Goal: Information Seeking & Learning: Check status

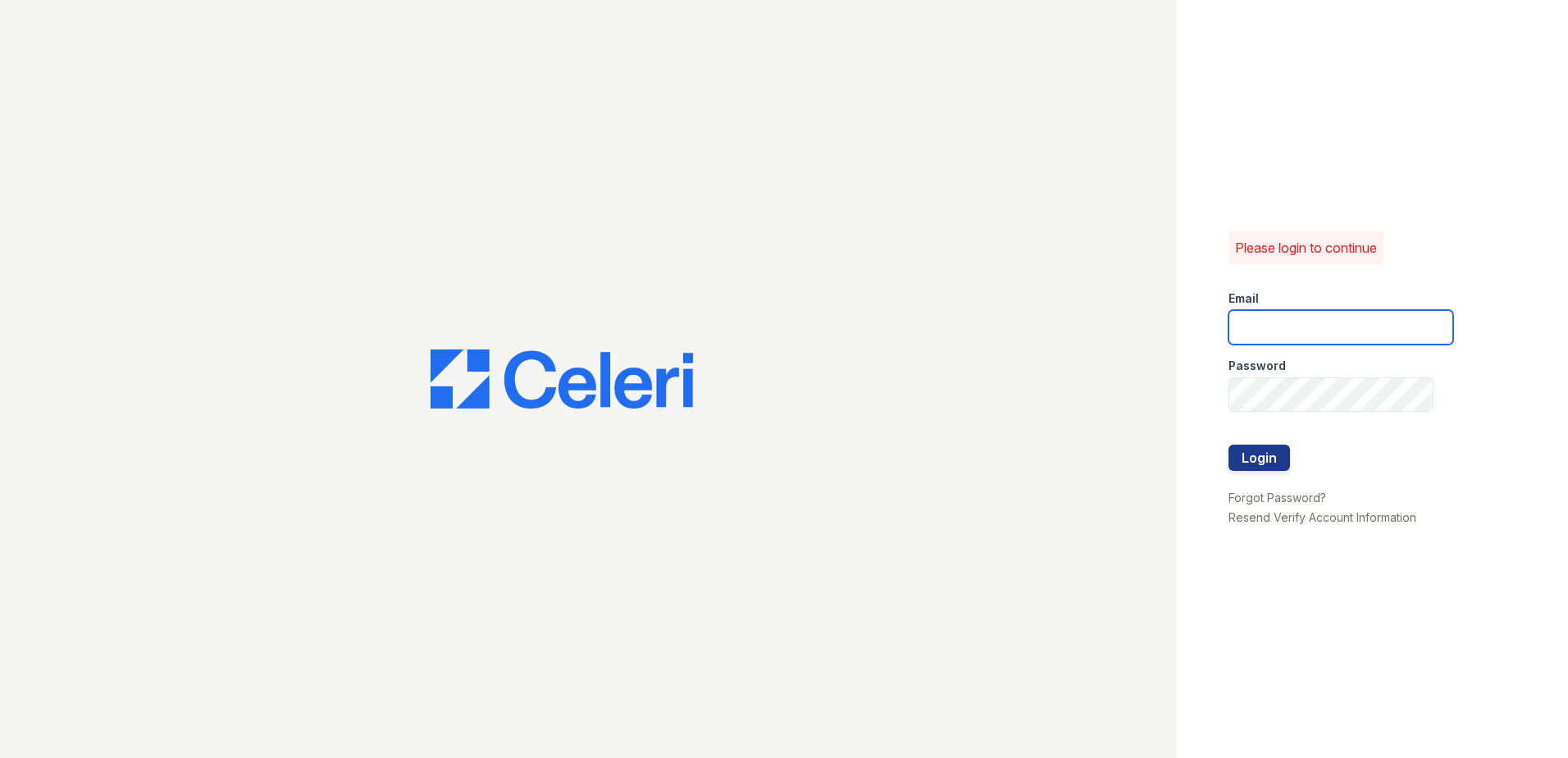
type input "renewfoundrycentre@trinity-pm.com"
click at [1271, 443] on div at bounding box center [1341, 428] width 225 height 33
click at [1272, 451] on button "Login" at bounding box center [1259, 457] width 62 height 26
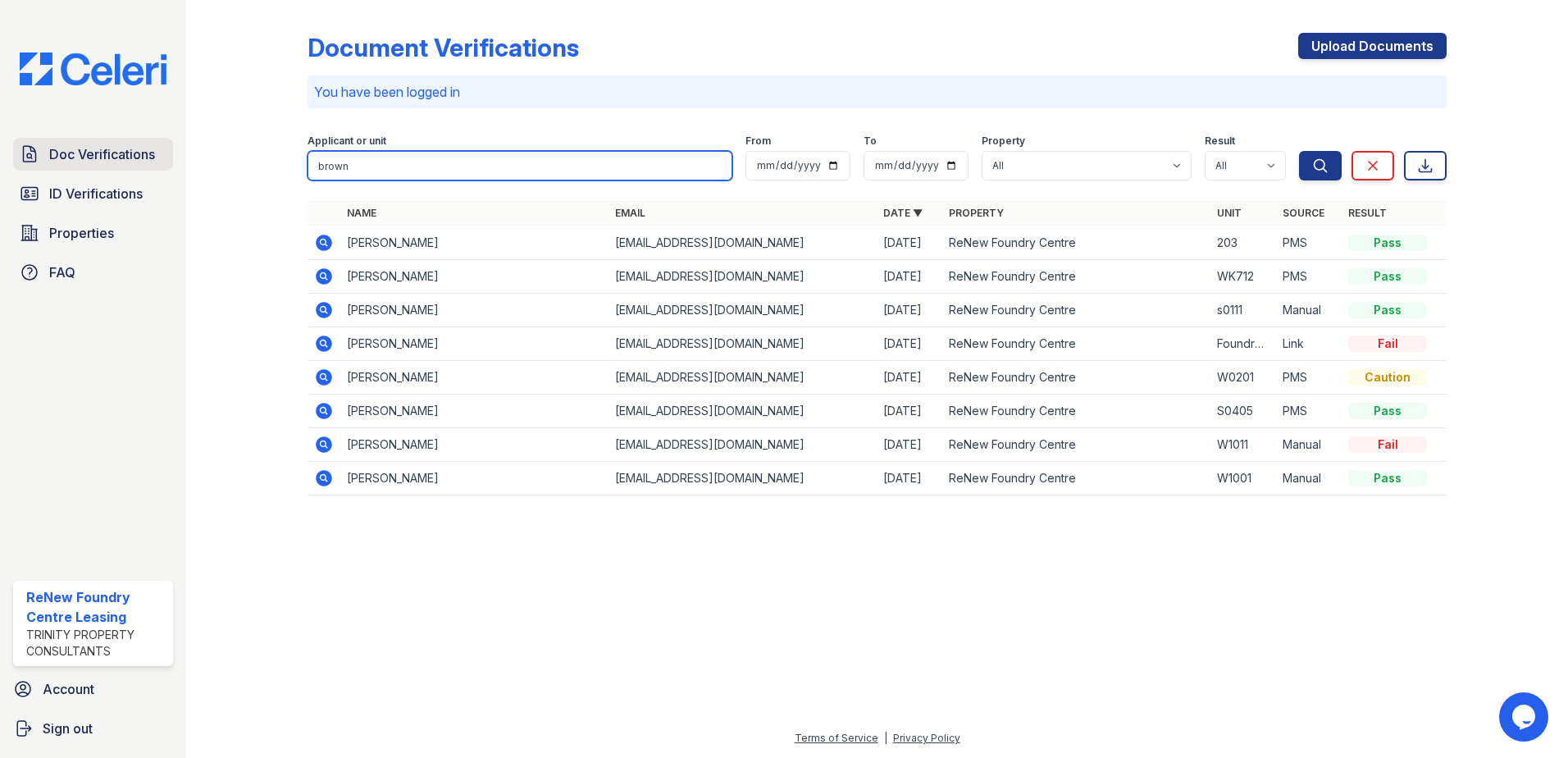
drag, startPoint x: 464, startPoint y: 161, endPoint x: 46, endPoint y: 148, distance: 418.2
click at [132, 151] on div "Doc Verifications ID Verifications Properties FAQ ReNew Foundry Centre Leasing …" at bounding box center [784, 379] width 1568 height 758
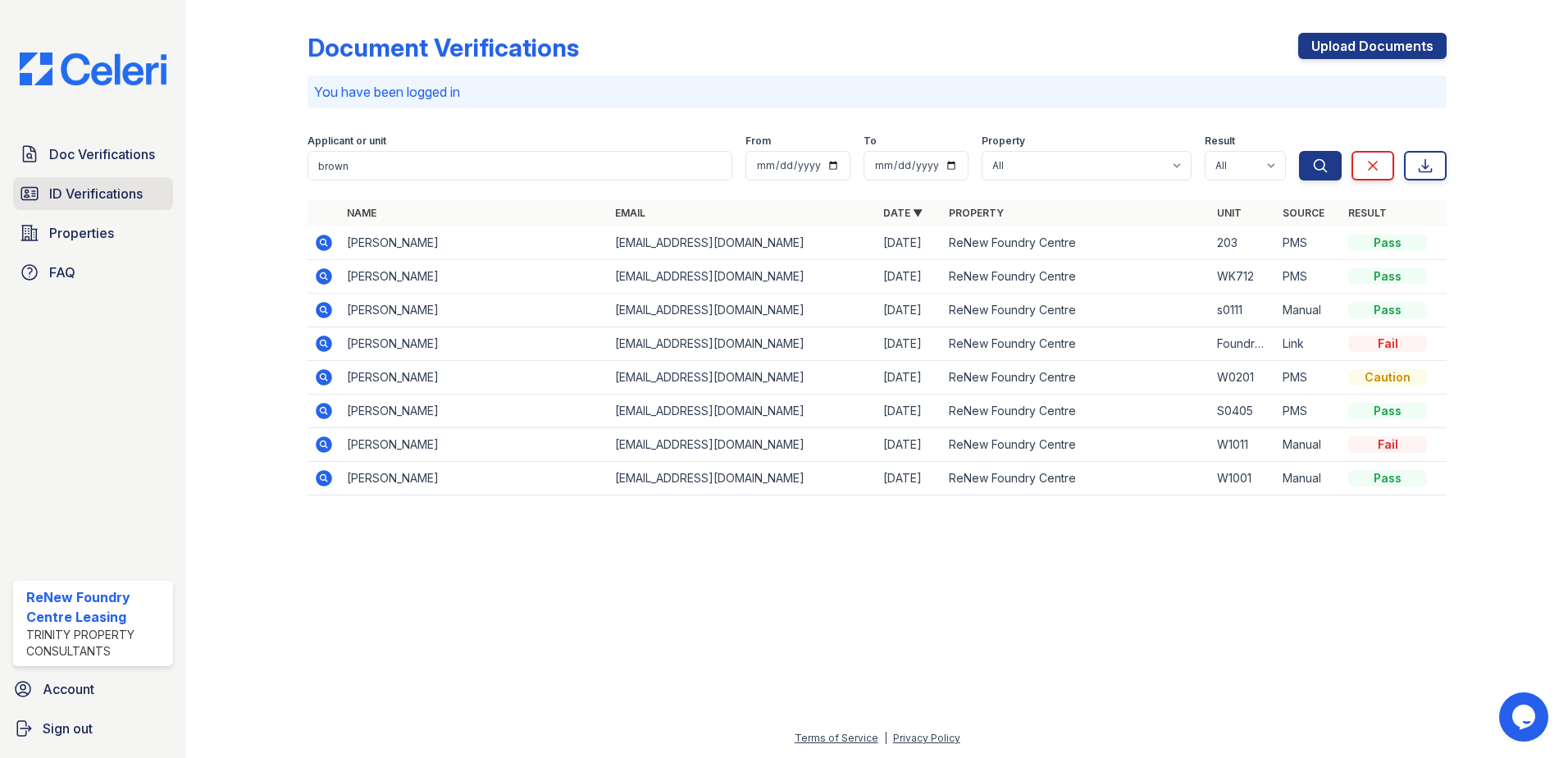
click at [53, 179] on link "ID Verifications" at bounding box center [93, 194] width 160 height 33
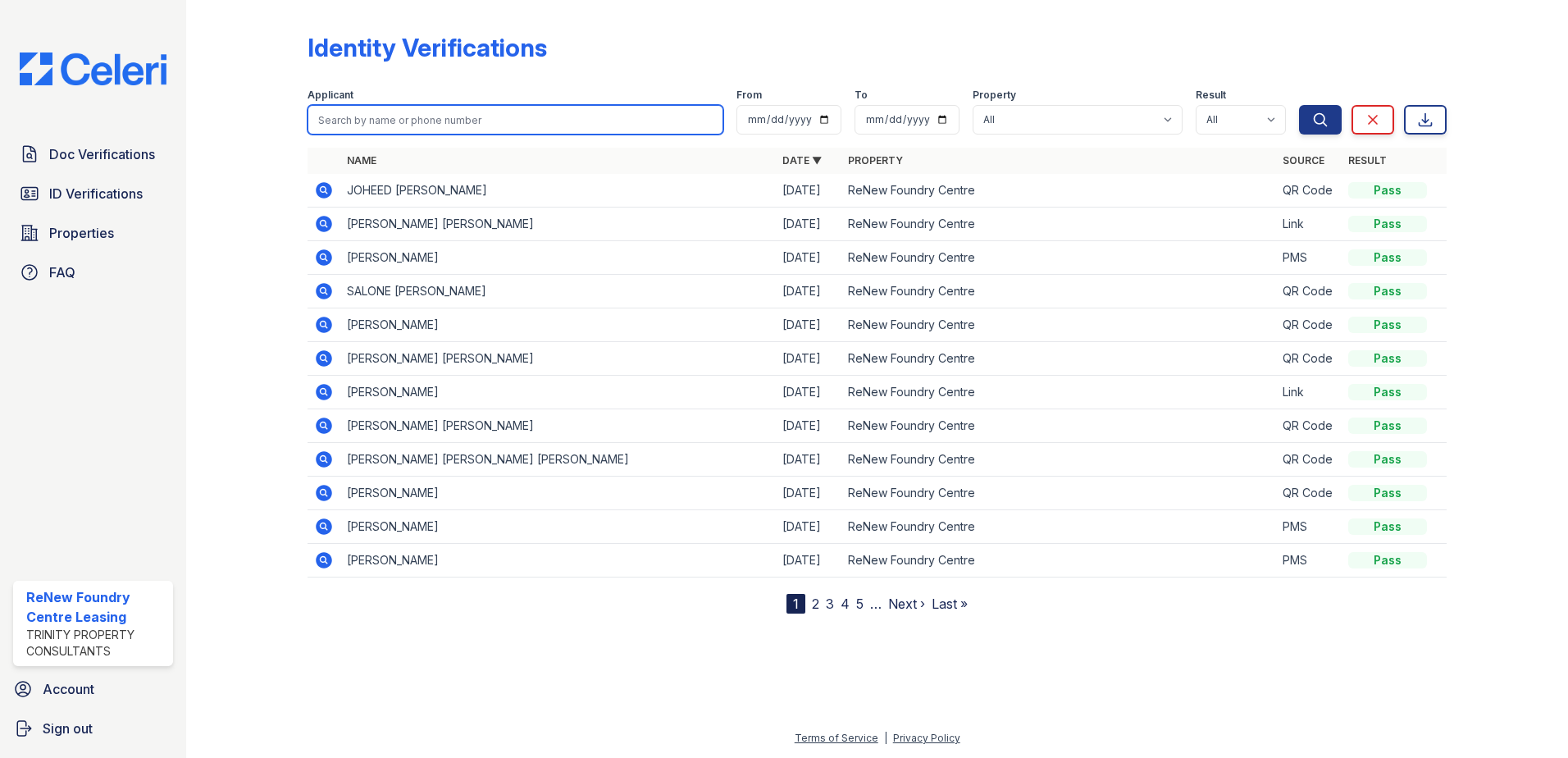
click at [436, 132] on input "search" at bounding box center [515, 119] width 415 height 29
type input "nicole johnson"
click at [1299, 105] on button "Search" at bounding box center [1320, 119] width 43 height 29
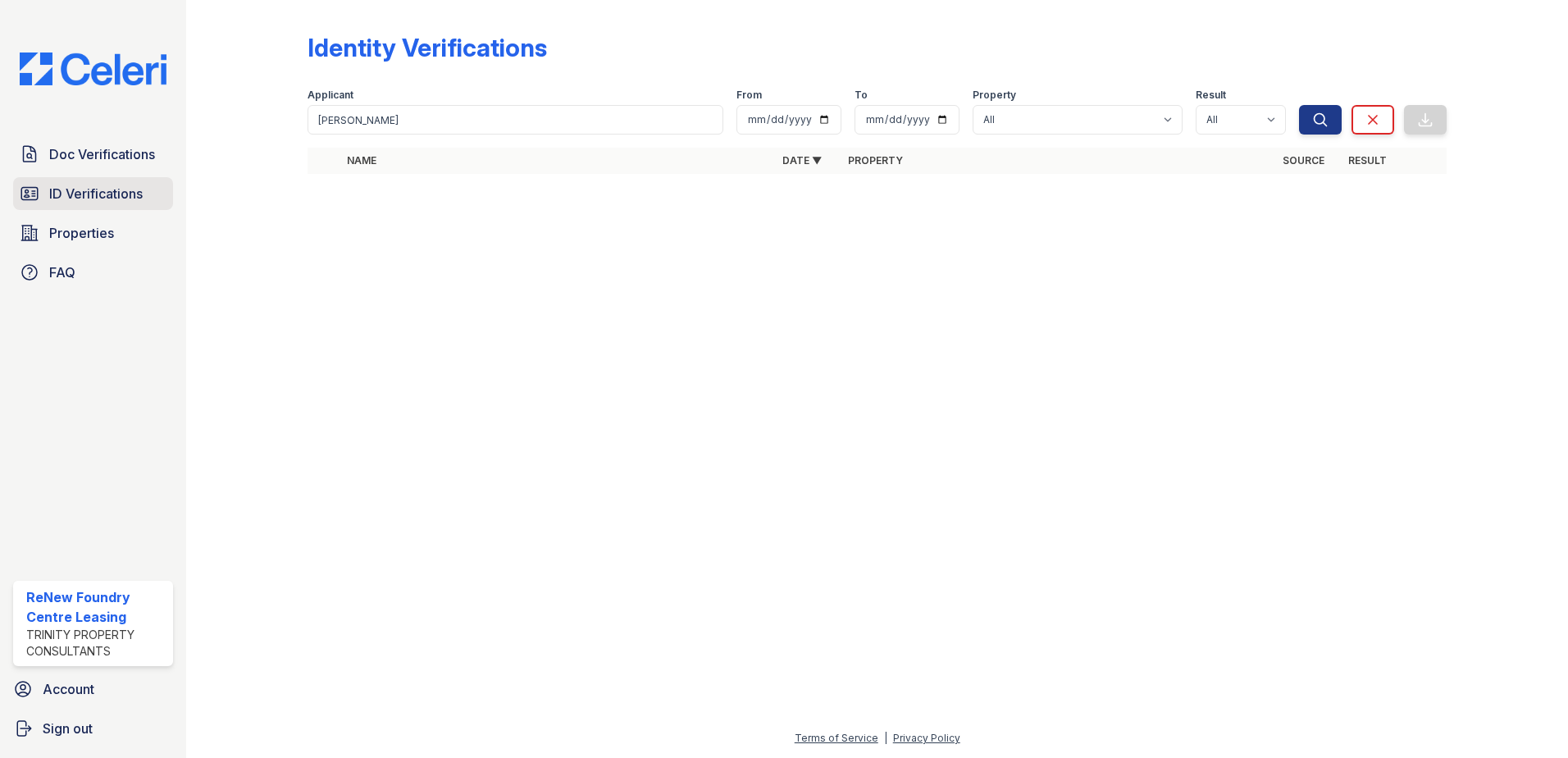
click at [55, 189] on span "ID Verifications" at bounding box center [95, 194] width 94 height 20
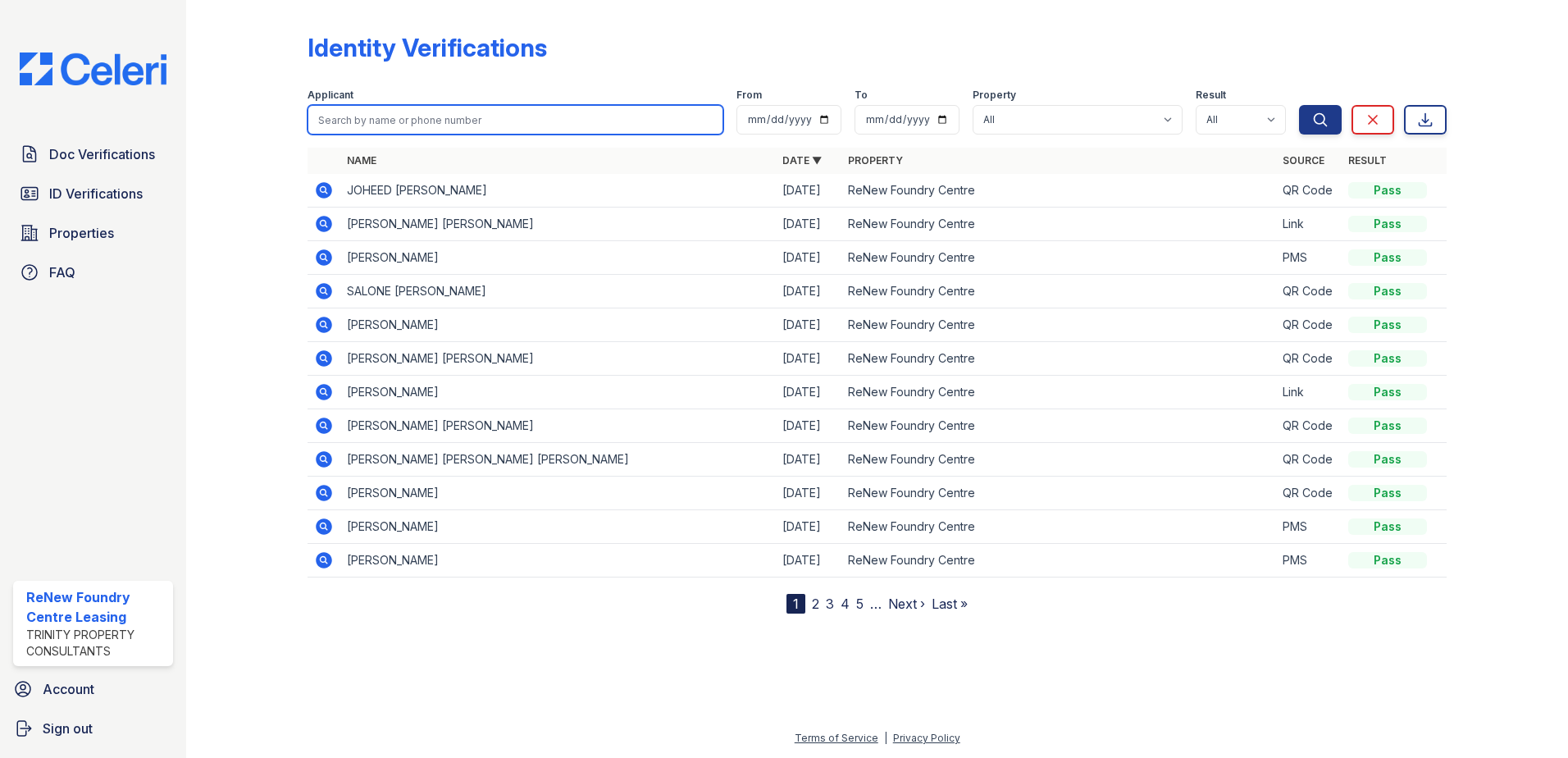
click at [430, 119] on input "search" at bounding box center [515, 119] width 415 height 29
type input "nicole"
click at [1299, 105] on button "Search" at bounding box center [1320, 119] width 43 height 29
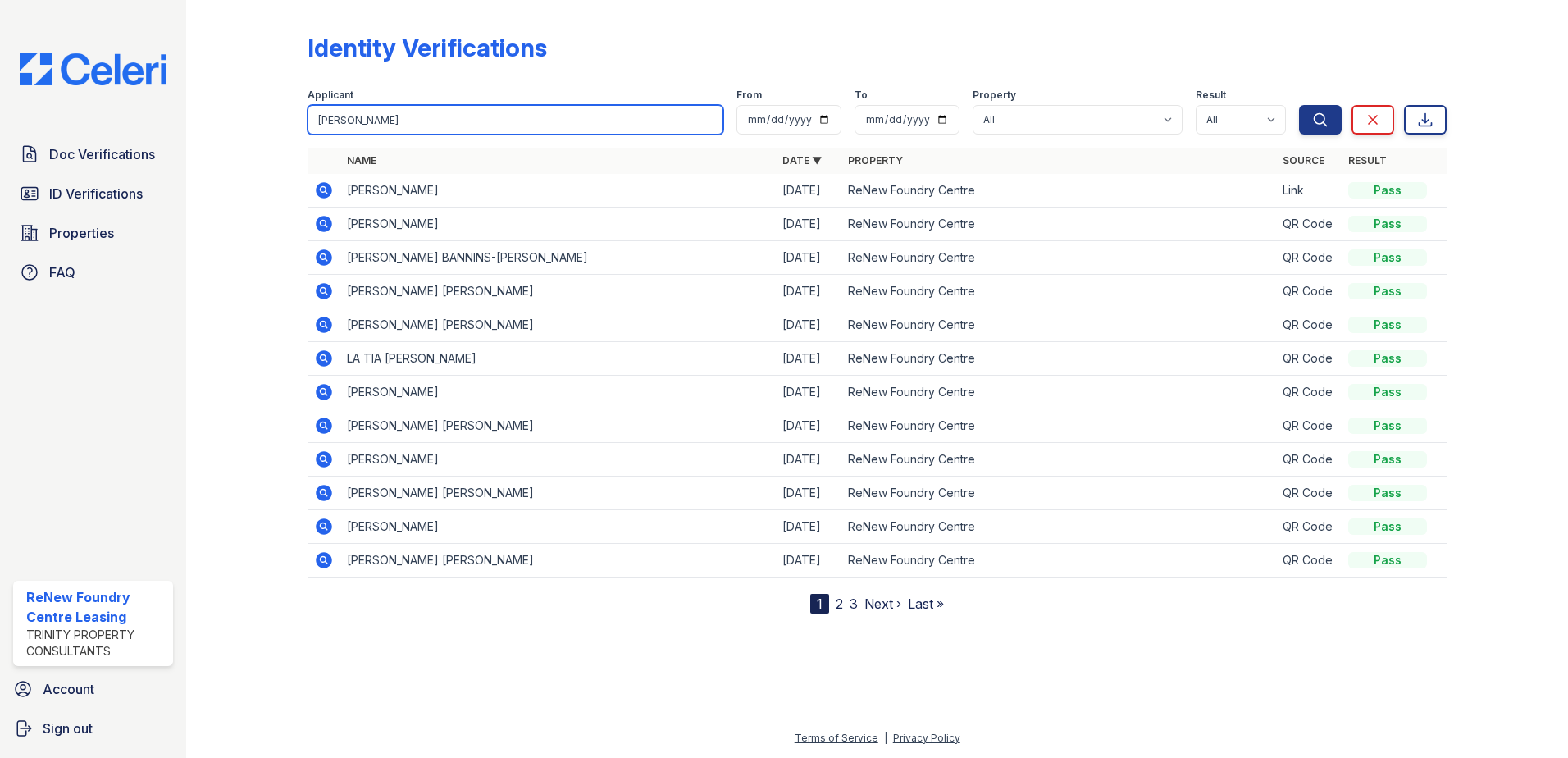
type input "nicole johnson"
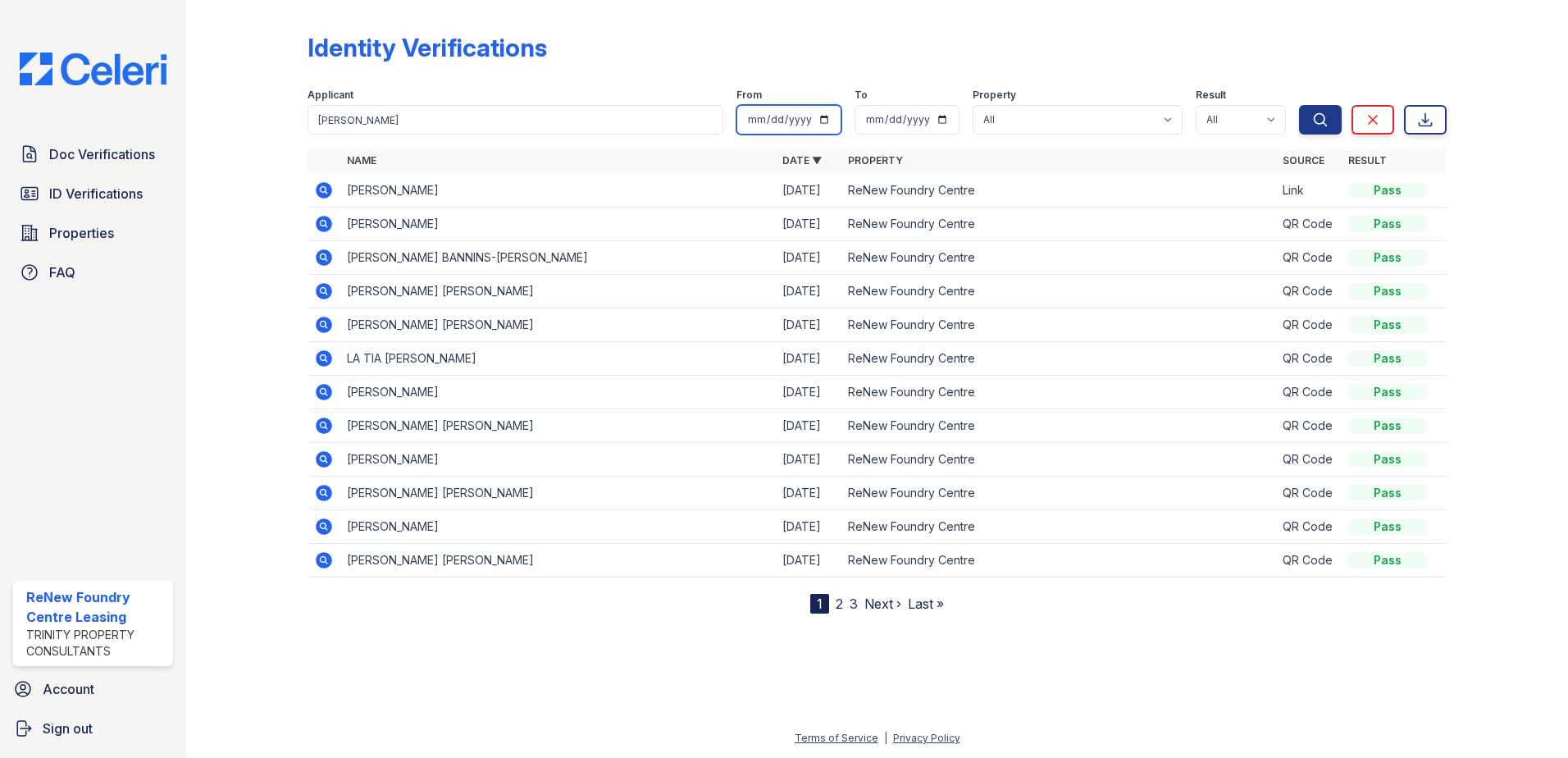
click at [1299, 105] on button "Search" at bounding box center [1320, 119] width 43 height 29
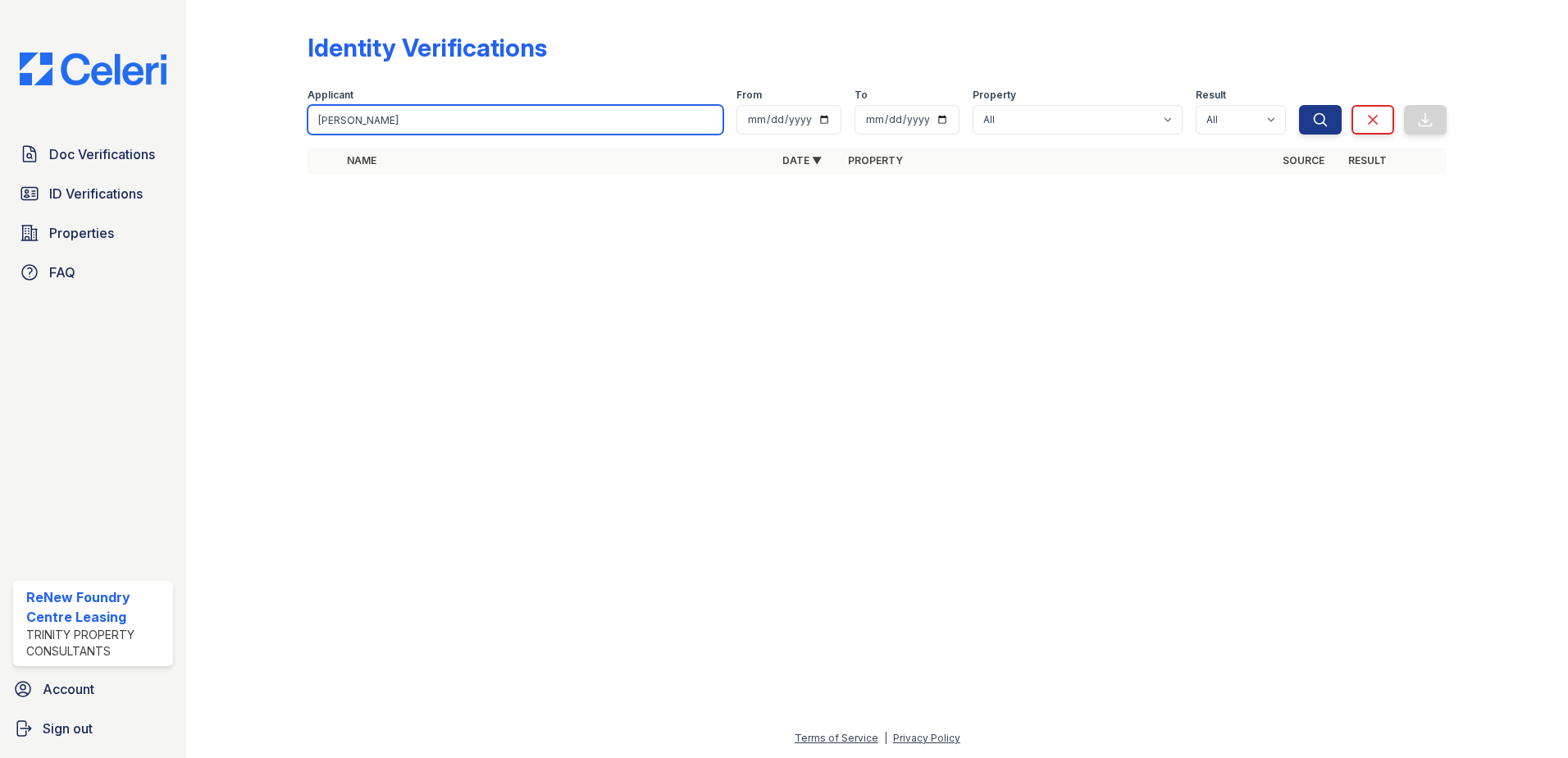
click at [1299, 105] on button "Search" at bounding box center [1320, 119] width 43 height 29
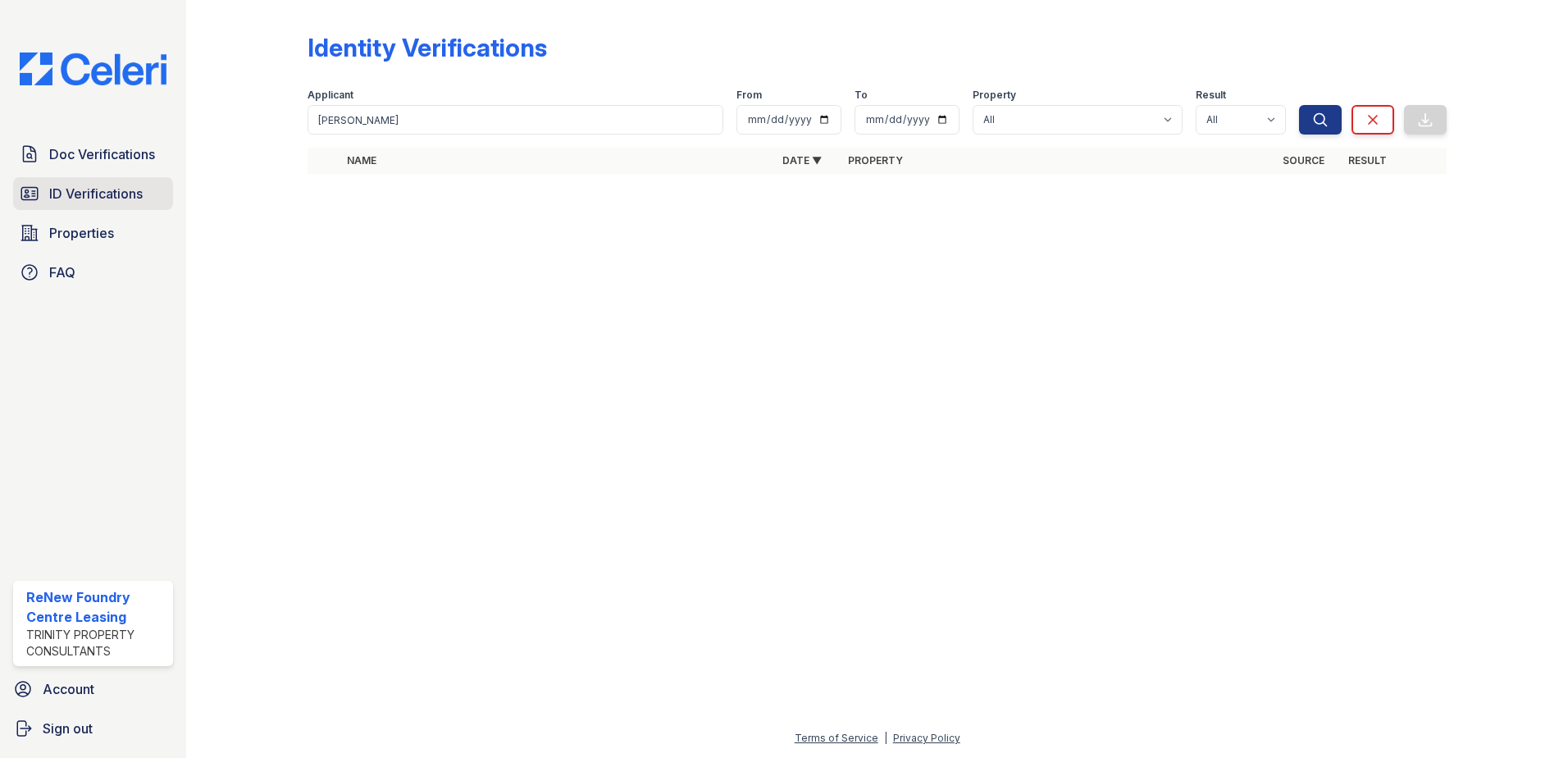
click at [139, 191] on span "ID Verifications" at bounding box center [95, 194] width 94 height 20
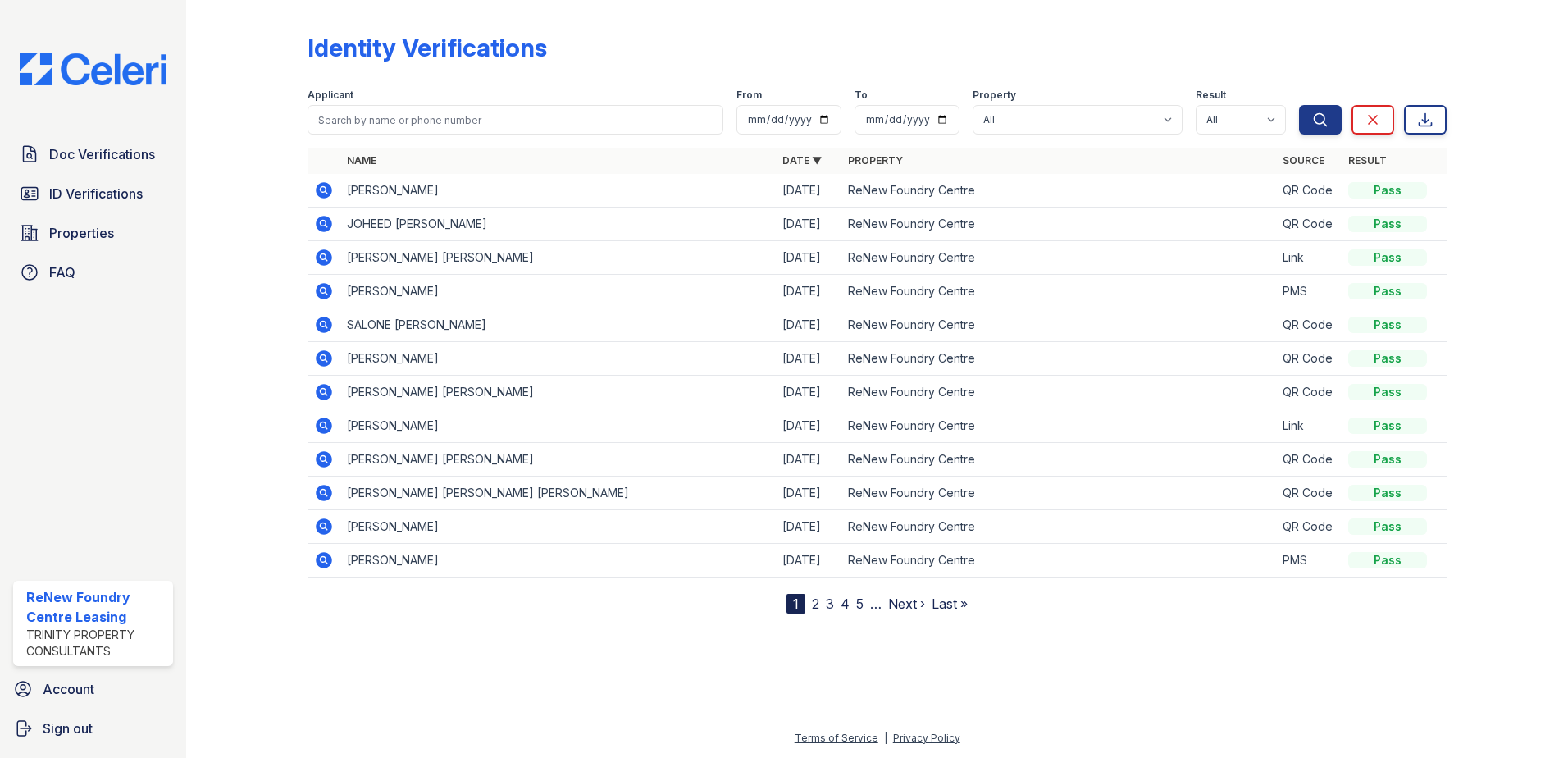
click at [327, 192] on icon at bounding box center [324, 190] width 20 height 20
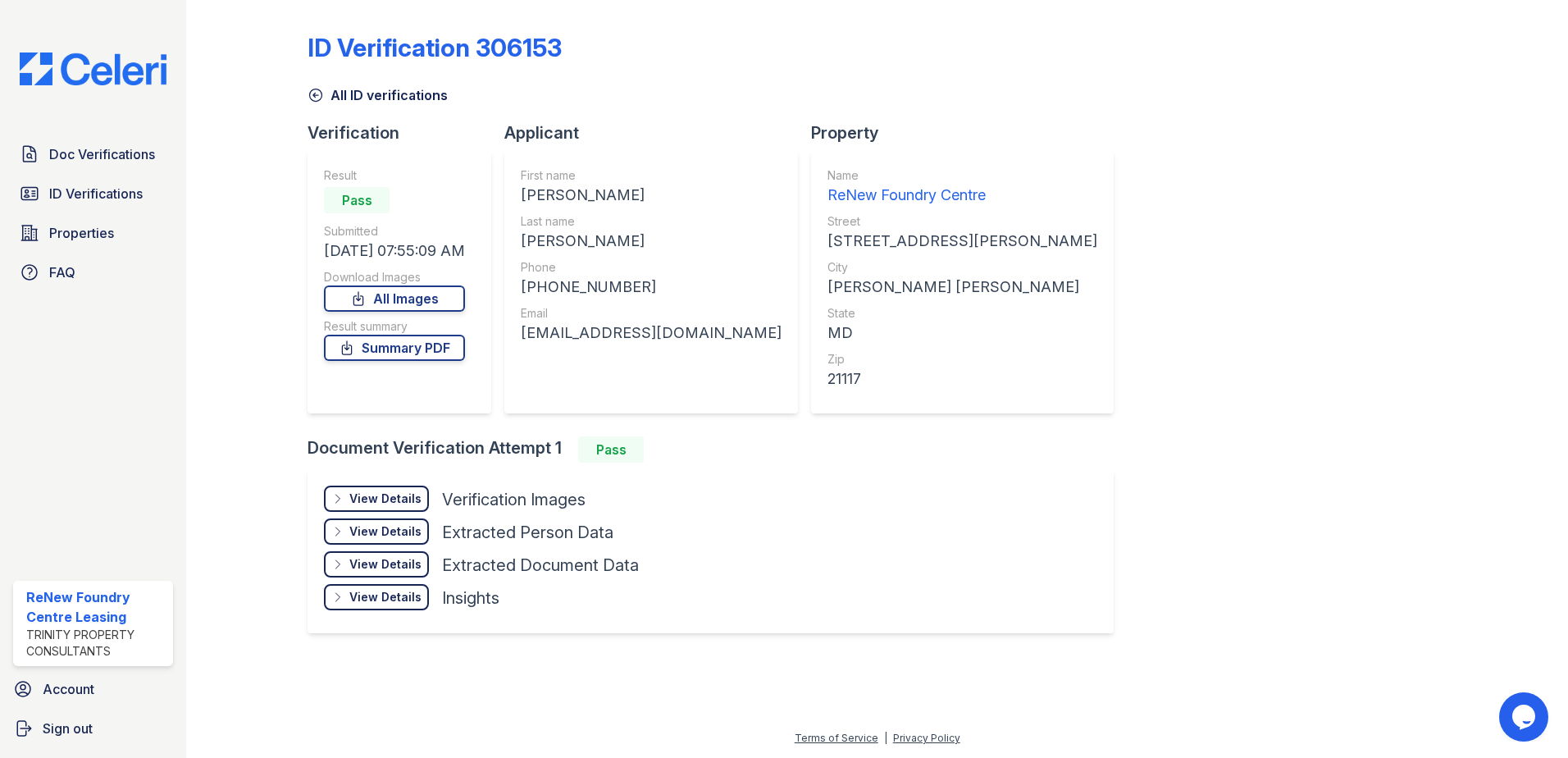
click at [396, 498] on div "View Details" at bounding box center [385, 498] width 72 height 16
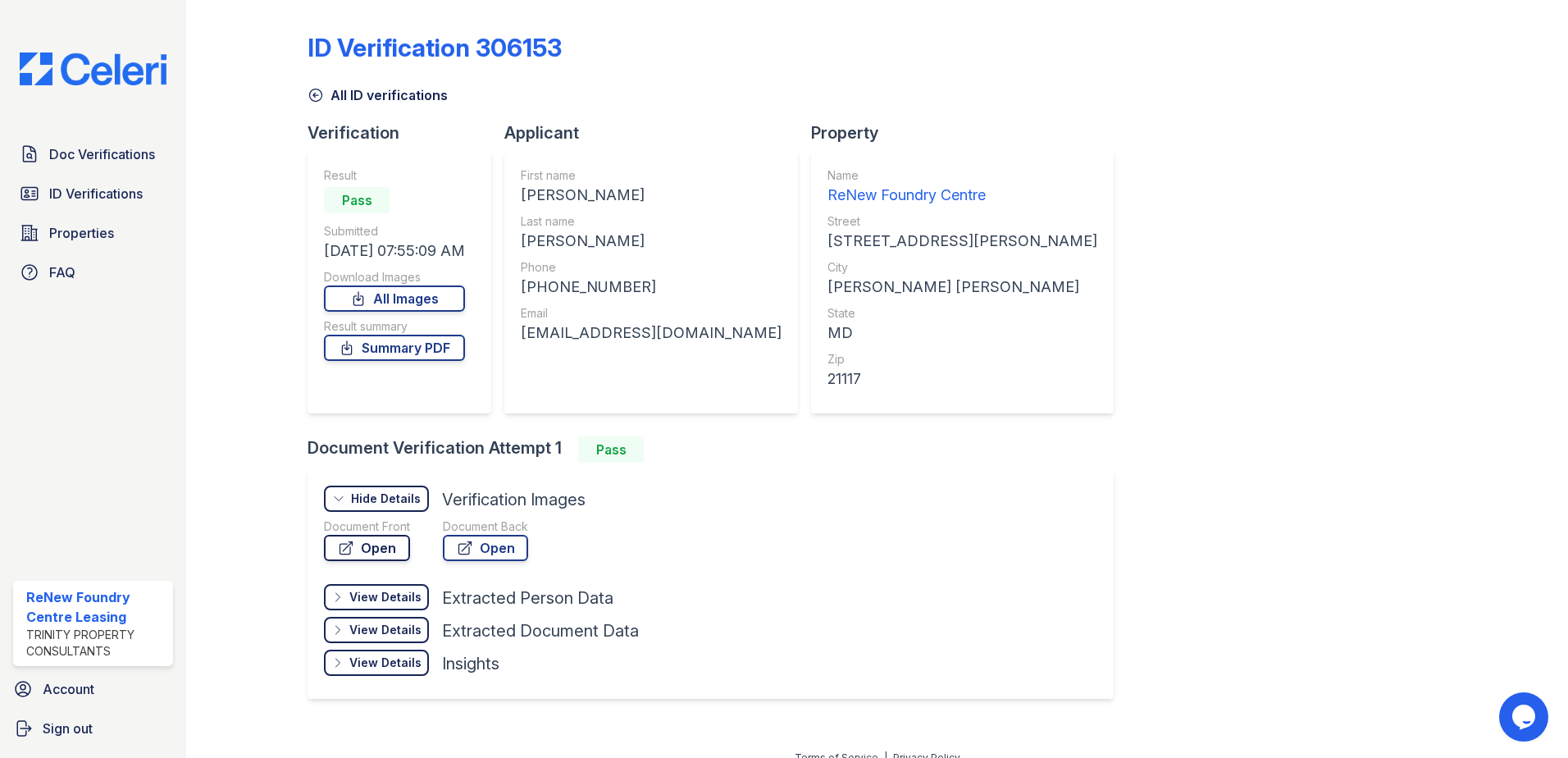
click at [392, 548] on link "Open" at bounding box center [366, 548] width 86 height 26
click at [101, 196] on span "ID Verifications" at bounding box center [95, 194] width 94 height 20
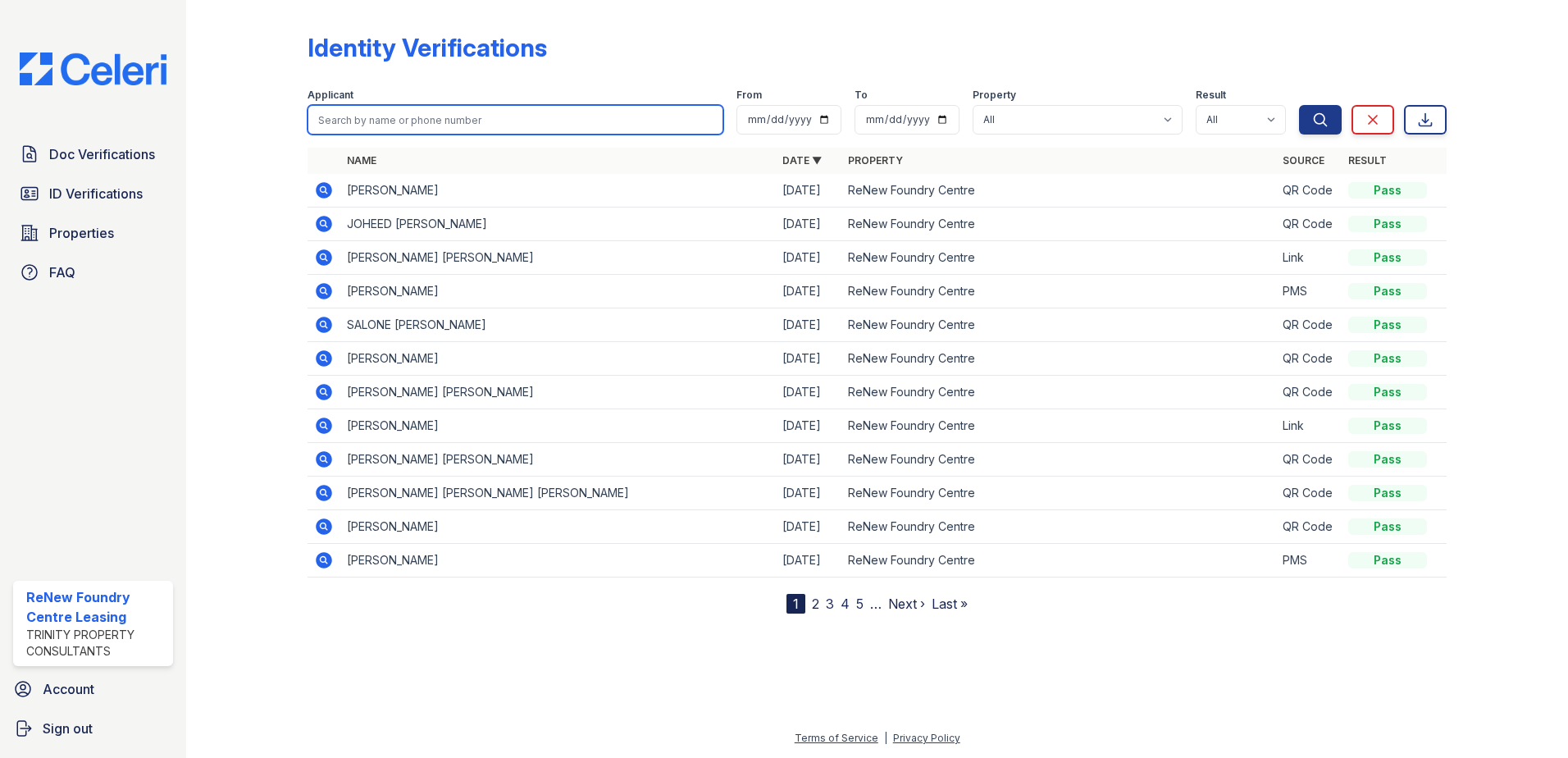
click at [388, 117] on input "search" at bounding box center [515, 119] width 415 height 29
type input "[PERSON_NAME]"
click at [1299, 105] on button "Search" at bounding box center [1320, 119] width 43 height 29
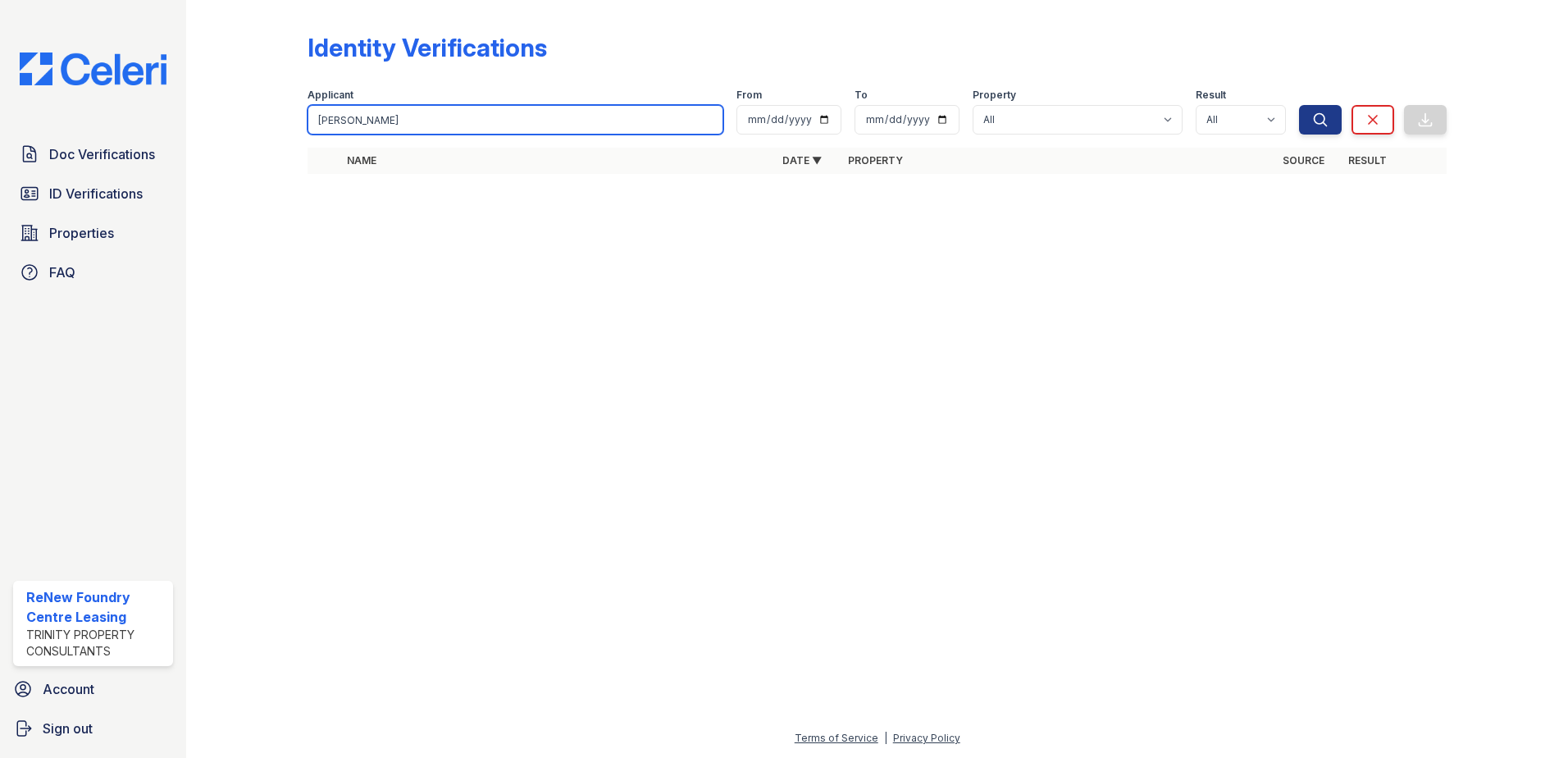
click at [388, 117] on input "[PERSON_NAME]" at bounding box center [515, 119] width 415 height 29
type input "[PERSON_NAME] le"
click at [1299, 105] on button "Search" at bounding box center [1320, 119] width 43 height 29
drag, startPoint x: 415, startPoint y: 128, endPoint x: 353, endPoint y: 112, distance: 64.0
click at [349, 114] on input "[PERSON_NAME] le" at bounding box center [515, 119] width 415 height 29
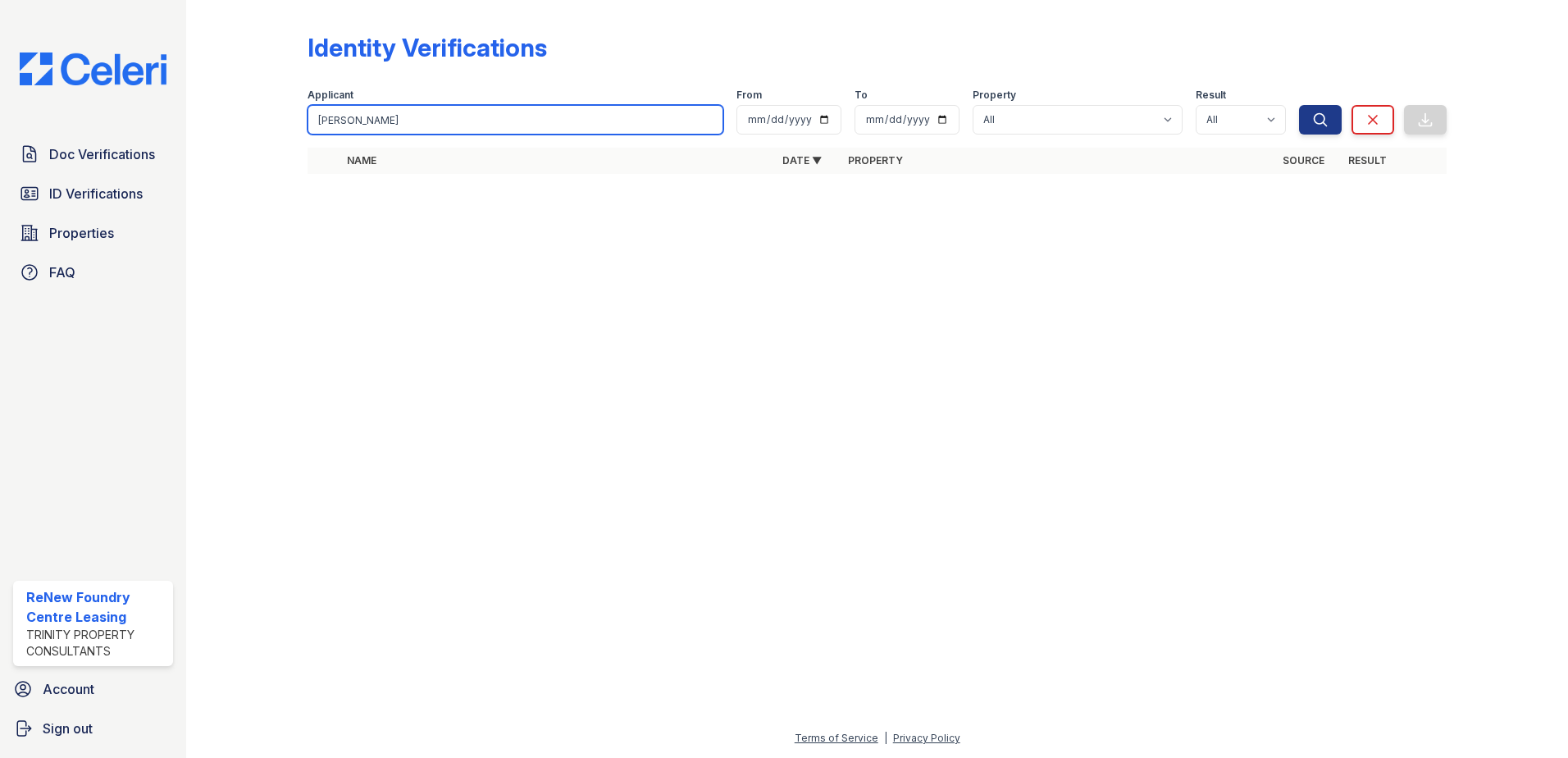
type input "[PERSON_NAME]"
click at [1299, 105] on button "Search" at bounding box center [1320, 119] width 43 height 29
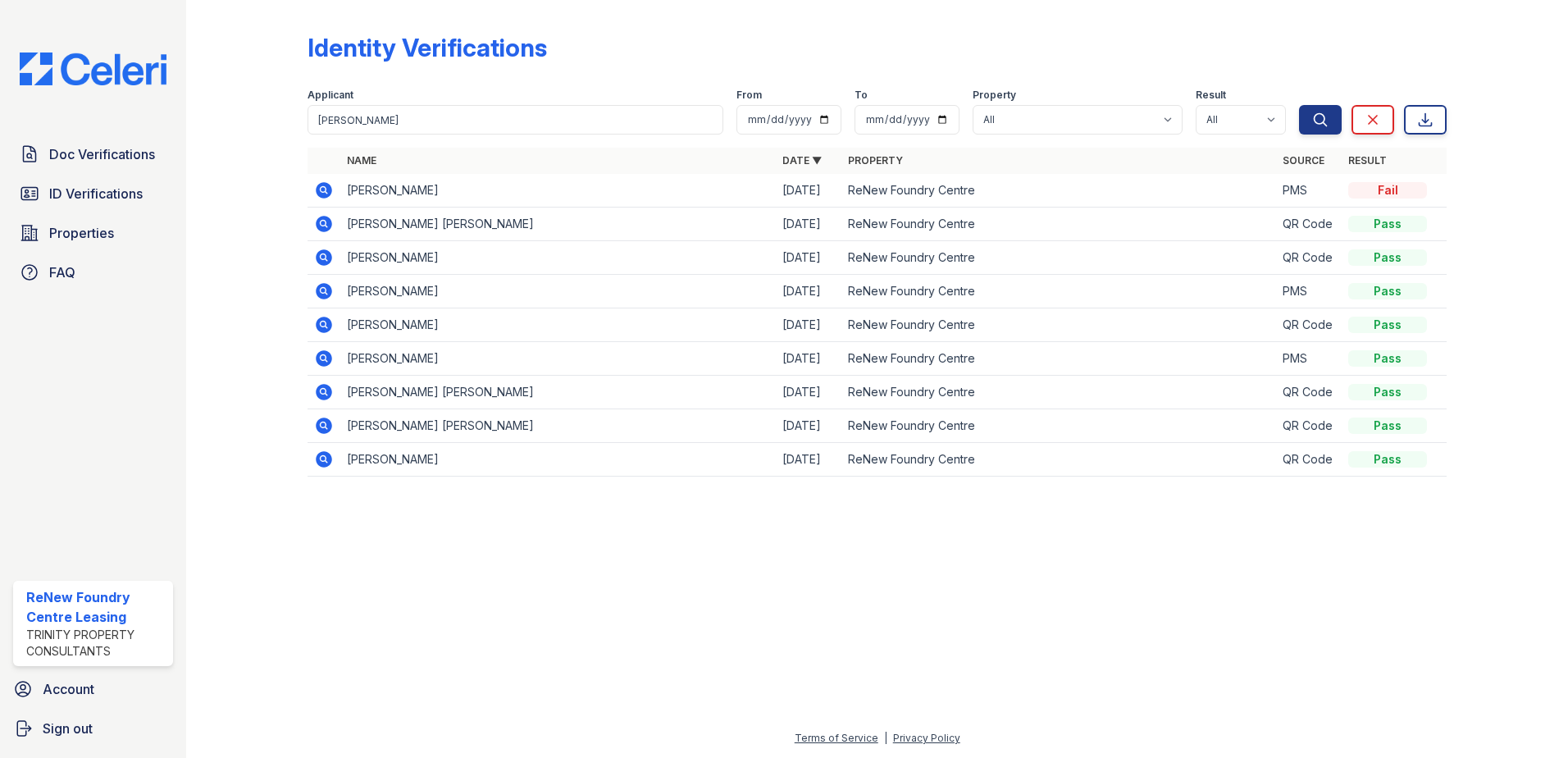
click at [326, 284] on icon at bounding box center [324, 291] width 16 height 16
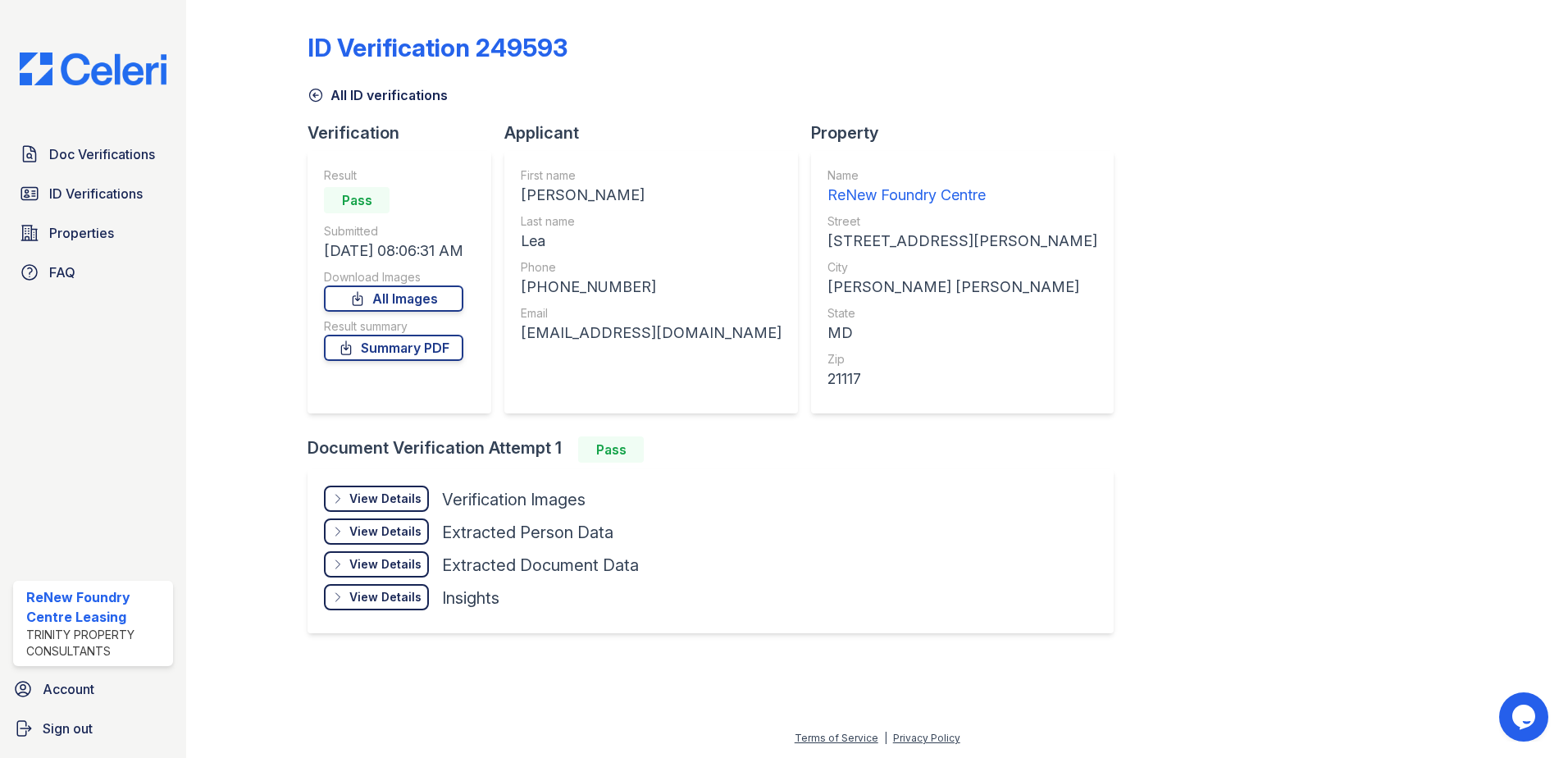
click at [406, 490] on div "View Details" at bounding box center [385, 498] width 72 height 16
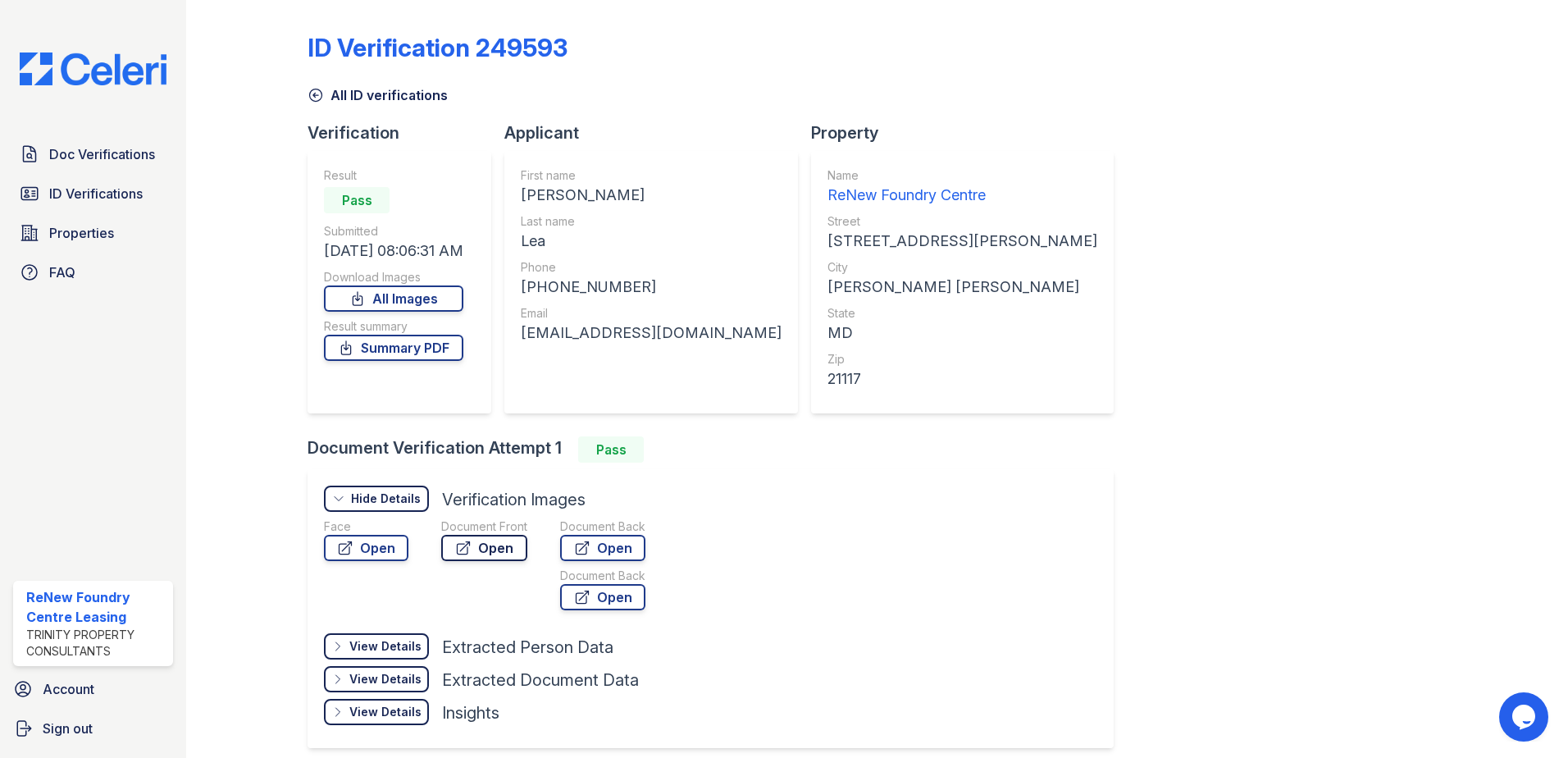
click at [493, 553] on link "Open" at bounding box center [484, 548] width 86 height 26
